Goal: Contribute content: Add original content to the website for others to see

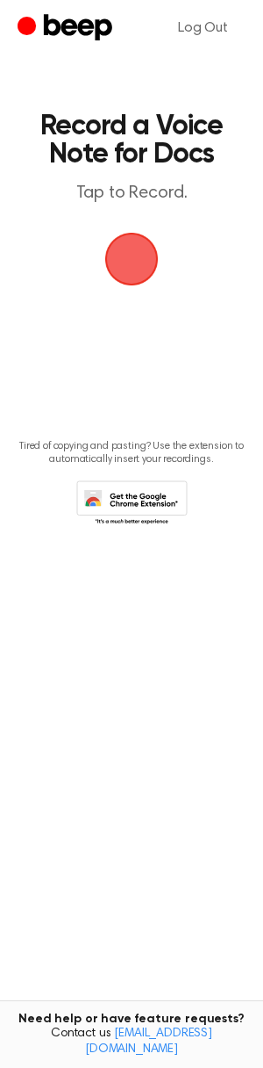
click at [140, 275] on span "button" at bounding box center [131, 258] width 85 height 85
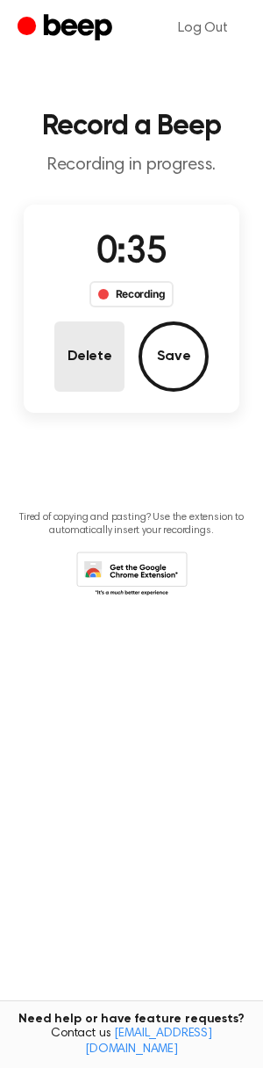
click at [95, 366] on button "Delete" at bounding box center [89, 356] width 70 height 70
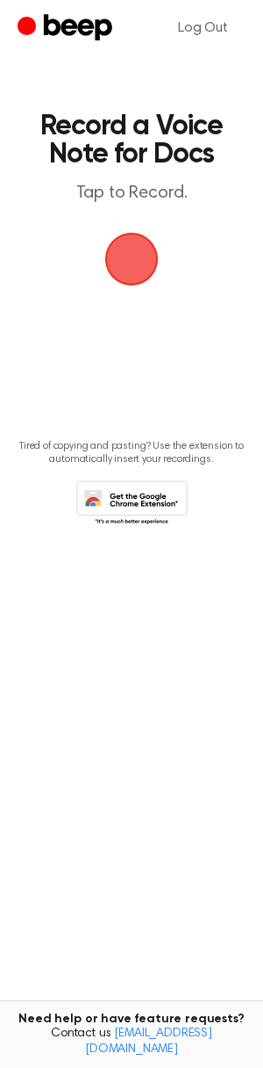
click at [131, 259] on span "button" at bounding box center [132, 259] width 60 height 60
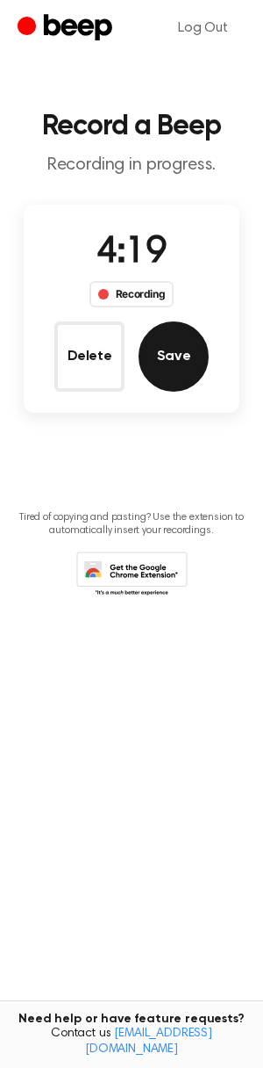
click at [184, 358] on button "Save" at bounding box center [174, 356] width 70 height 70
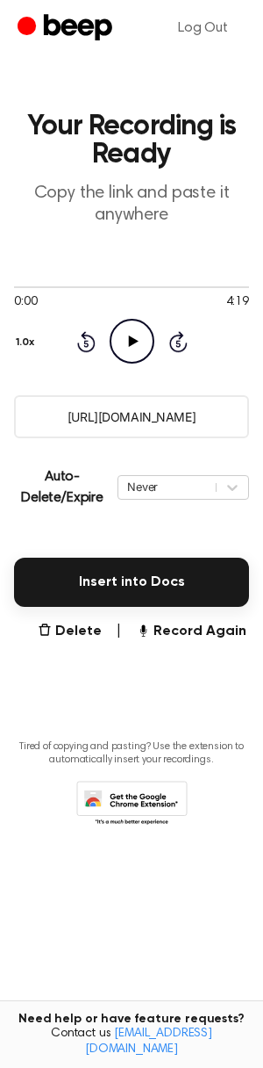
click at [132, 401] on input "https://beep.audio/aZEA1Uy" at bounding box center [131, 416] width 235 height 43
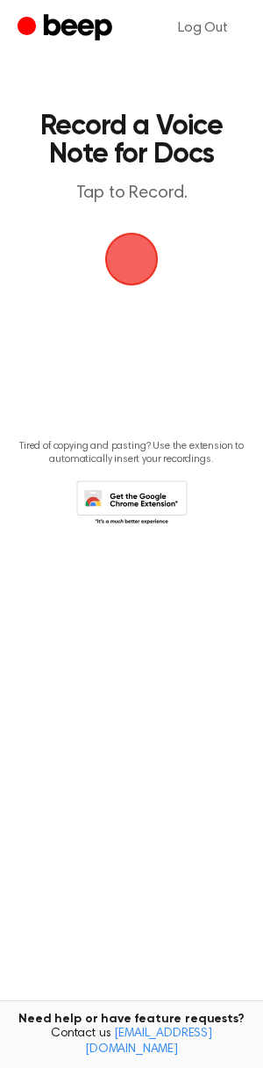
click at [144, 271] on span "button" at bounding box center [131, 258] width 77 height 77
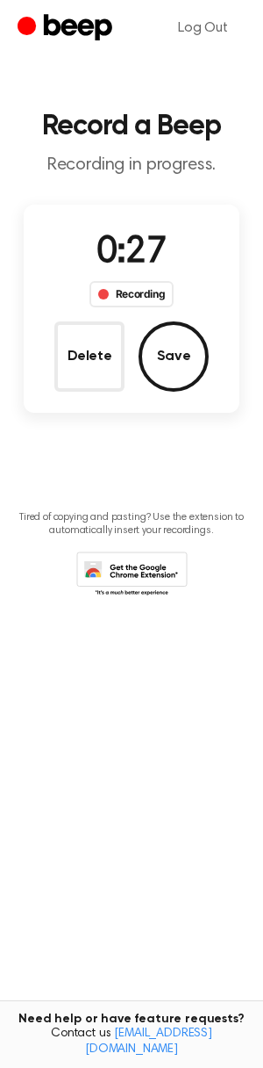
click at [84, 335] on button "Delete" at bounding box center [89, 356] width 70 height 70
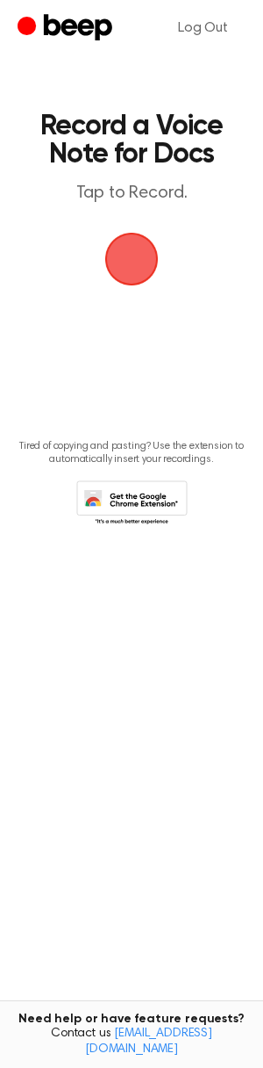
click at [128, 261] on span "button" at bounding box center [132, 259] width 98 height 98
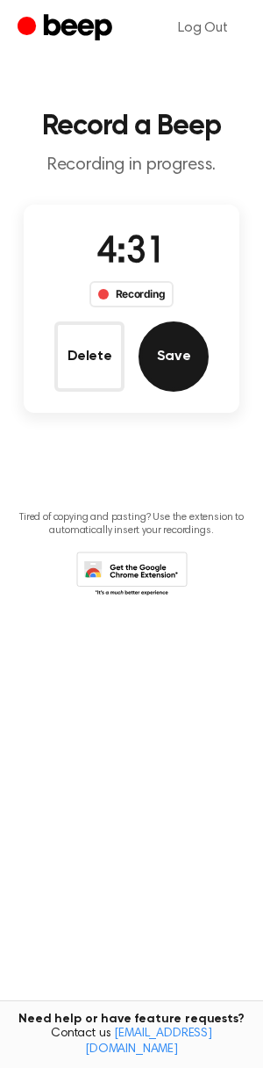
click at [181, 362] on button "Save" at bounding box center [174, 356] width 70 height 70
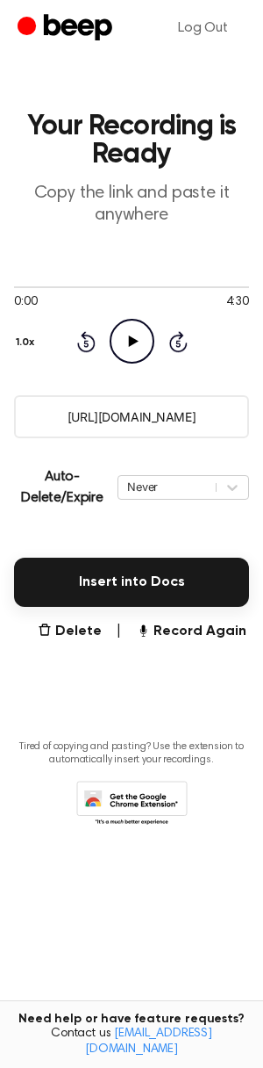
click at [120, 417] on input "https://beep.audio/A4YNbcW" at bounding box center [131, 416] width 235 height 43
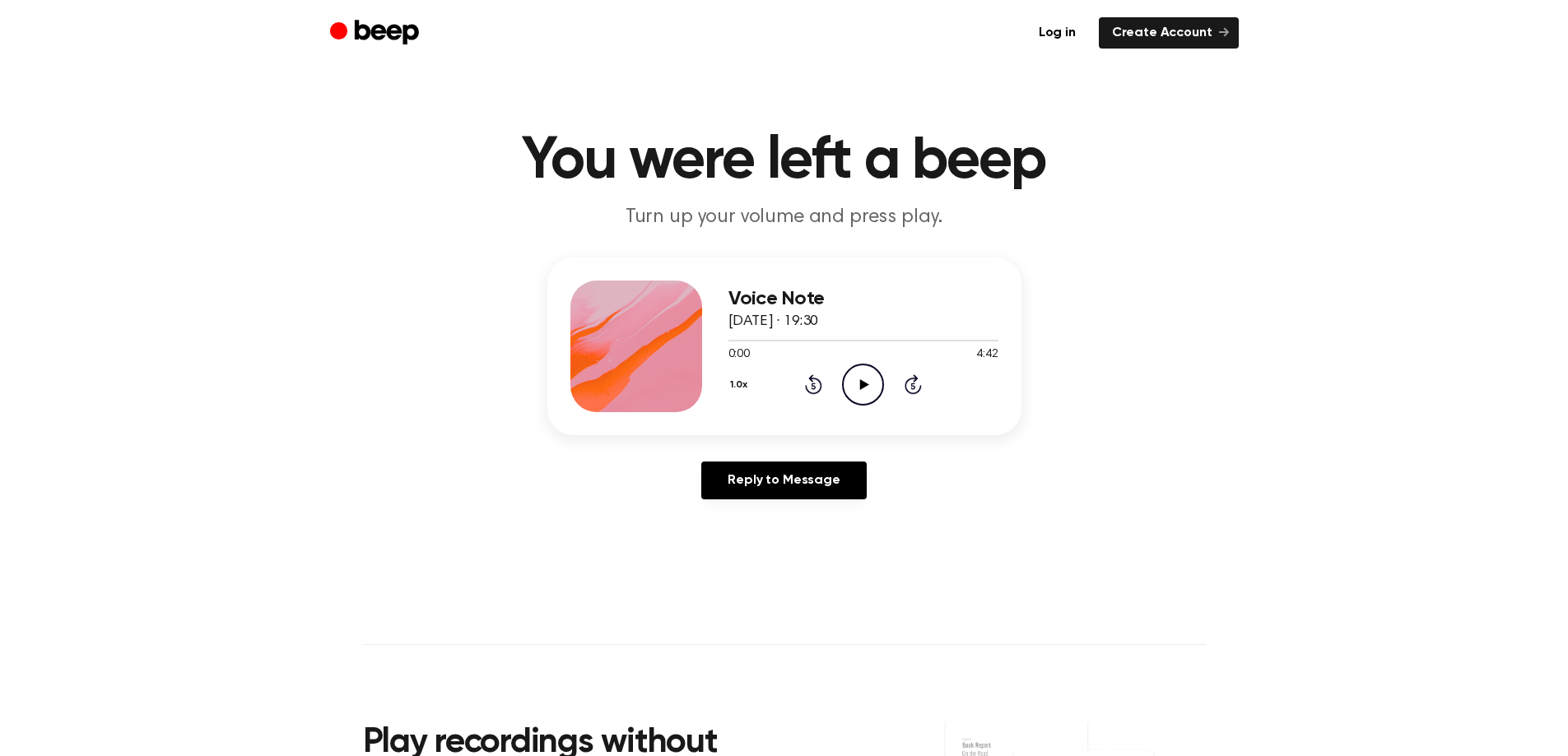
click at [861, 393] on icon "Play Audio" at bounding box center [862, 384] width 42 height 42
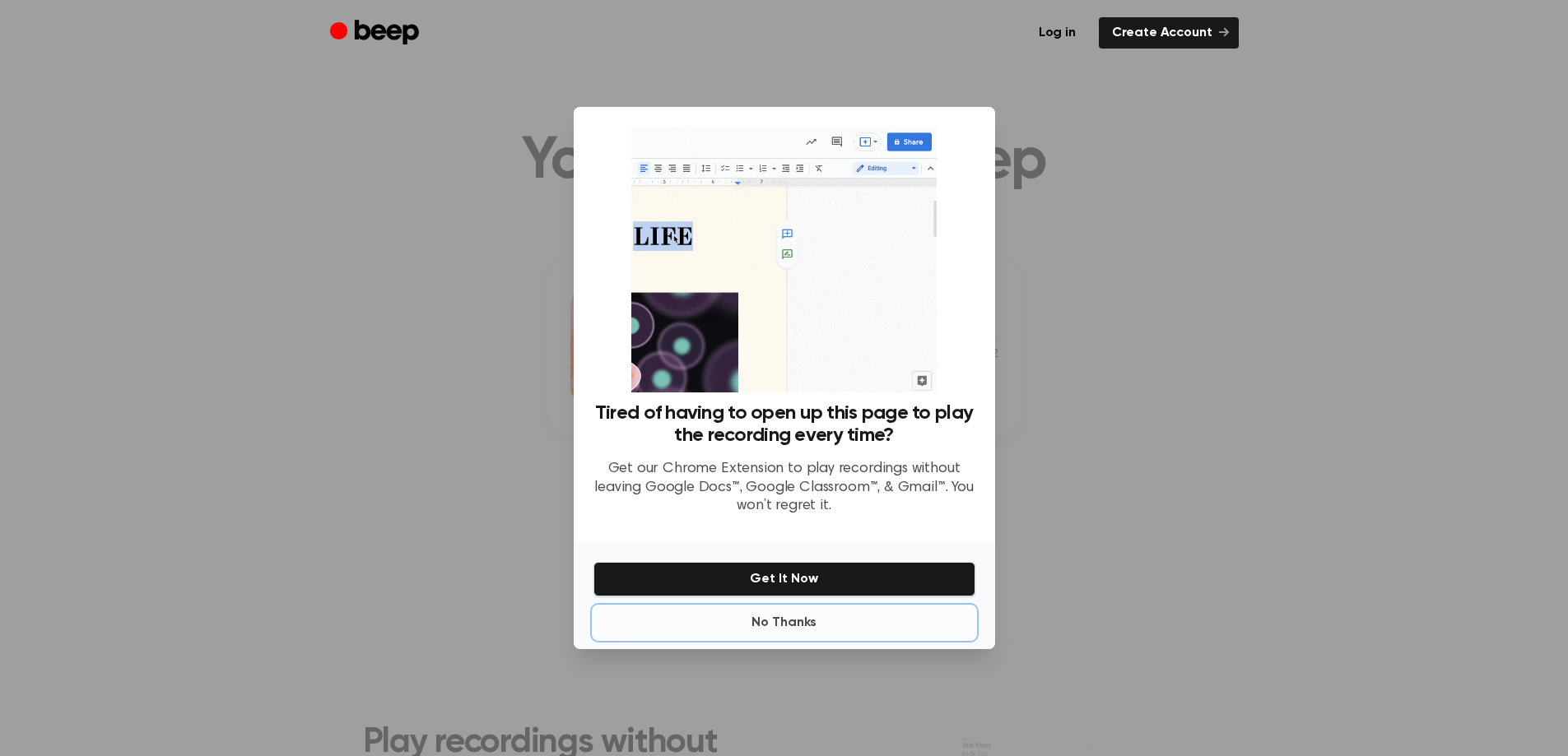
click at [799, 620] on button "No Thanks" at bounding box center [784, 622] width 381 height 33
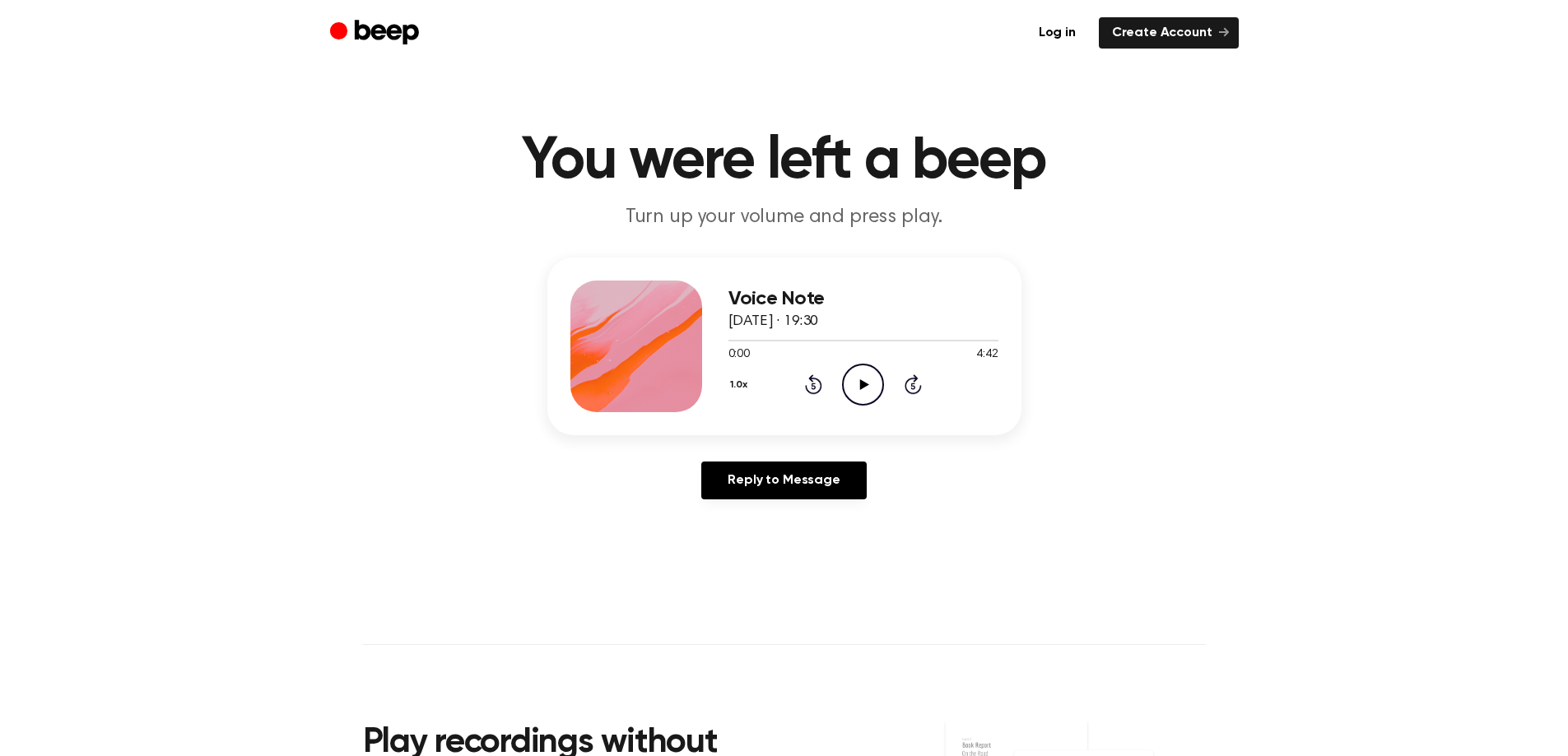
click at [863, 375] on icon "Play Audio" at bounding box center [862, 384] width 42 height 42
click at [861, 385] on icon at bounding box center [865, 384] width 9 height 10
click at [741, 335] on div at bounding box center [863, 340] width 270 height 13
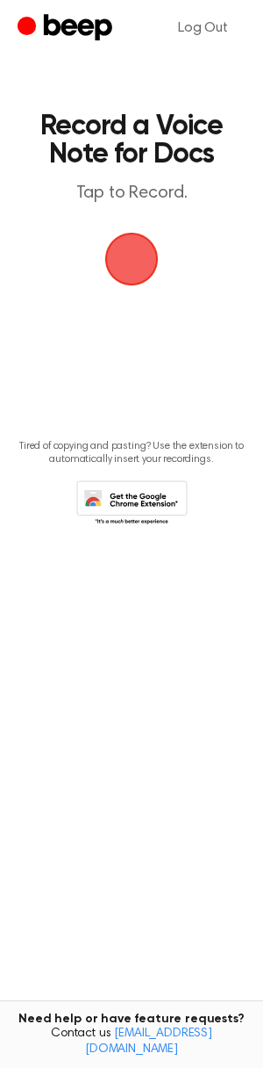
click at [133, 264] on span "button" at bounding box center [132, 260] width 54 height 54
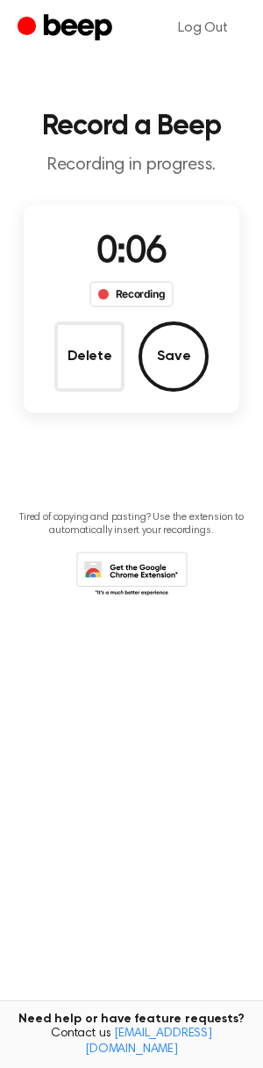
click at [66, 367] on button "Delete" at bounding box center [89, 356] width 70 height 70
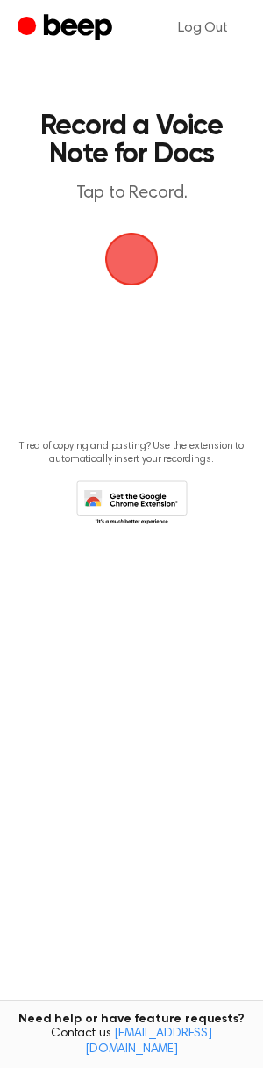
click at [128, 258] on span "button" at bounding box center [132, 260] width 54 height 54
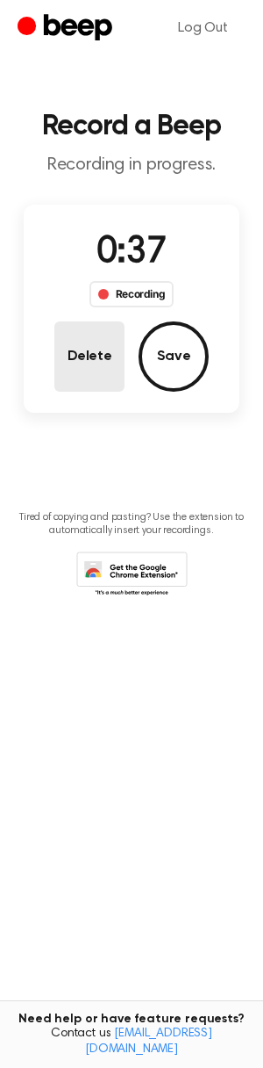
click at [101, 345] on button "Delete" at bounding box center [89, 356] width 70 height 70
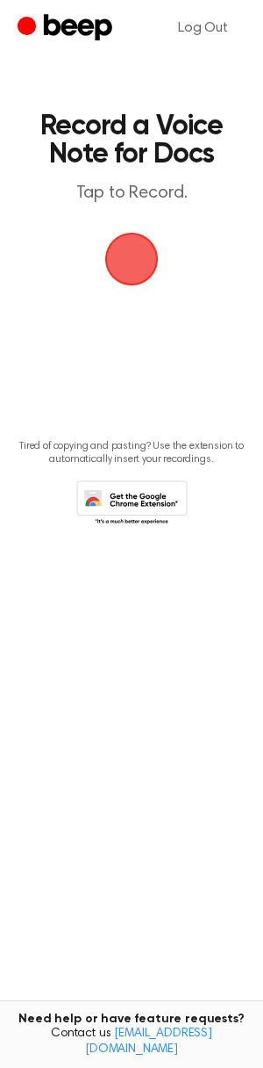
click at [113, 262] on span "button" at bounding box center [132, 260] width 54 height 54
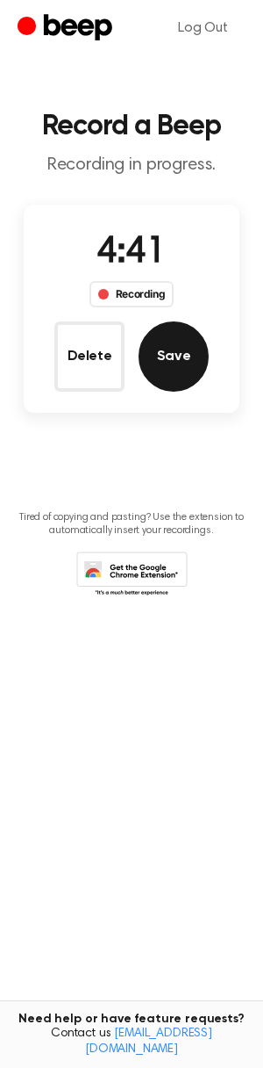
click at [169, 342] on button "Save" at bounding box center [174, 356] width 70 height 70
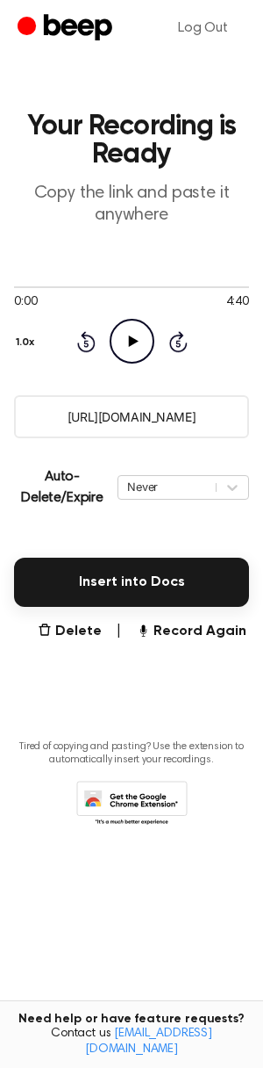
click at [107, 408] on input "https://beep.audio/ihu0prf" at bounding box center [131, 416] width 235 height 43
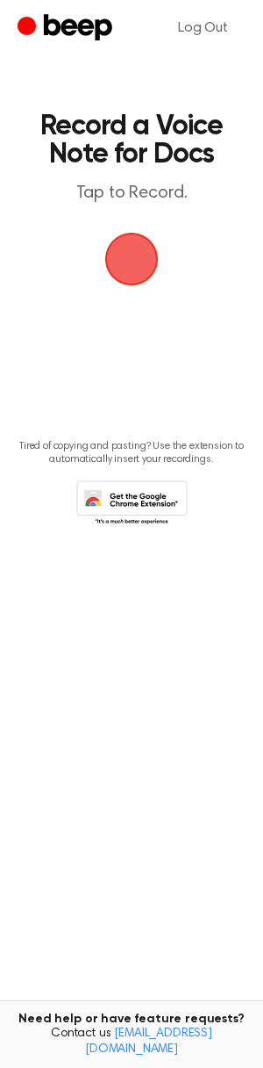
click at [119, 266] on span "button" at bounding box center [131, 259] width 65 height 65
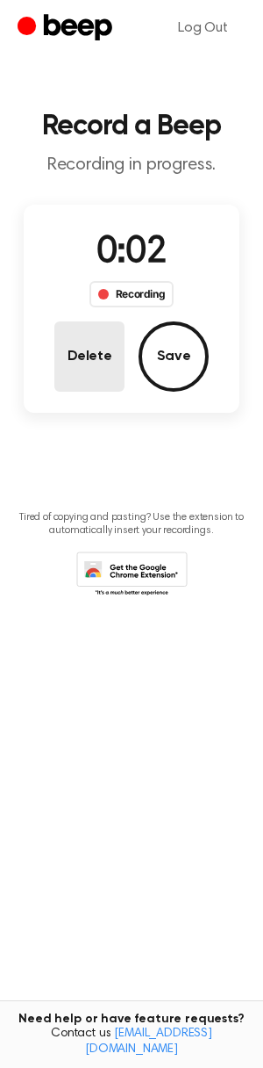
click at [95, 348] on button "Delete" at bounding box center [89, 356] width 70 height 70
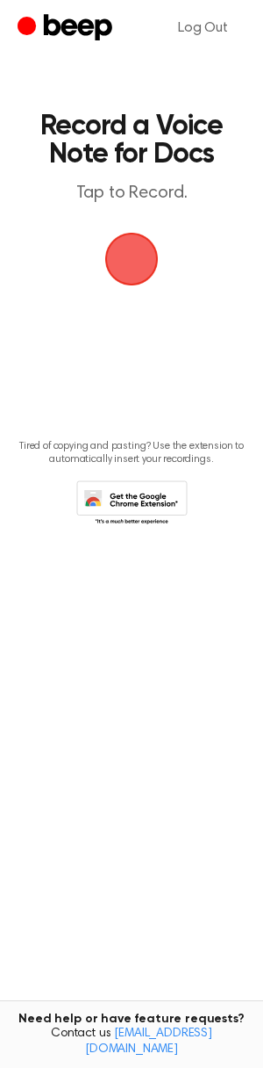
click at [118, 263] on span "button" at bounding box center [132, 259] width 76 height 76
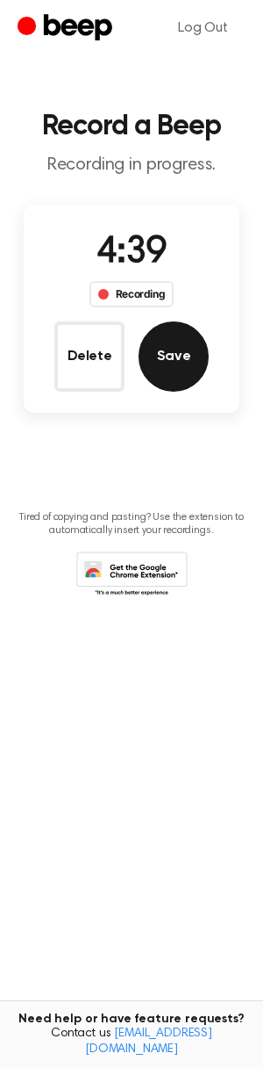
click at [168, 383] on button "Save" at bounding box center [174, 356] width 70 height 70
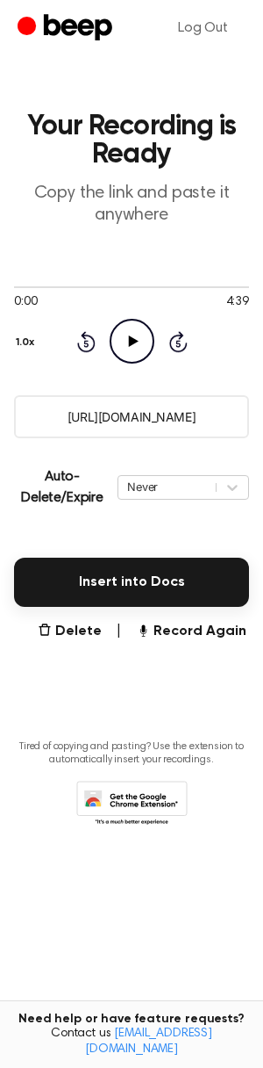
click at [124, 408] on input "[URL][DOMAIN_NAME]" at bounding box center [131, 416] width 235 height 43
